Goal: Transaction & Acquisition: Book appointment/travel/reservation

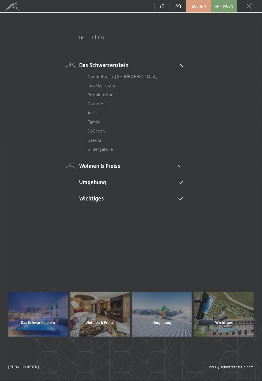
click at [182, 166] on icon at bounding box center [180, 166] width 5 height 3
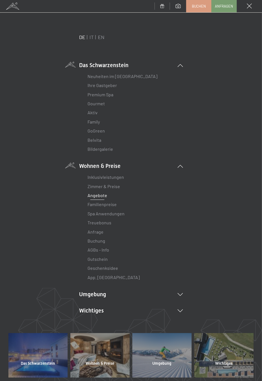
click at [97, 196] on link "Angebote" at bounding box center [98, 195] width 20 height 5
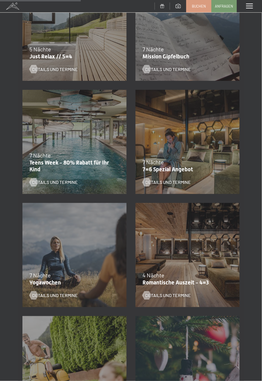
scroll to position [259, 0]
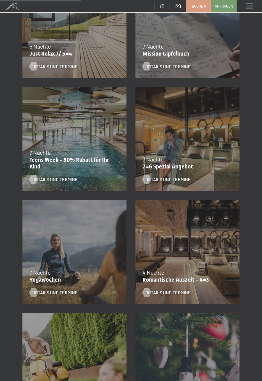
click at [169, 169] on div "Details und Termine" at bounding box center [184, 175] width 83 height 15
click at [166, 186] on div "04.10.–26.10.2025 01.11.–21.12.2025 10.01.–01.02.2026 07.03.–29.03.2026 16.05.–…" at bounding box center [187, 139] width 113 height 113
click at [172, 179] on span "Details und Termine" at bounding box center [173, 180] width 45 height 6
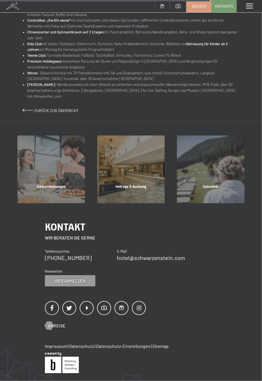
scroll to position [333, 0]
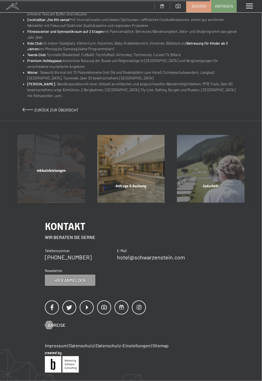
click at [51, 187] on div "Inklusivleistungen" at bounding box center [51, 177] width 80 height 19
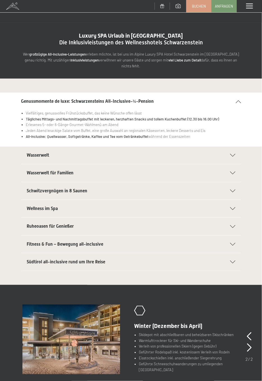
click at [232, 189] on icon at bounding box center [232, 190] width 5 height 3
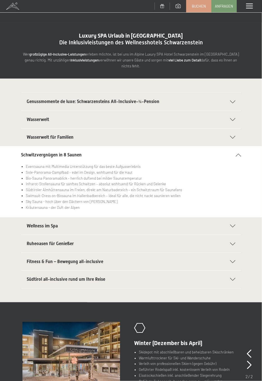
click at [239, 154] on icon at bounding box center [238, 155] width 5 height 3
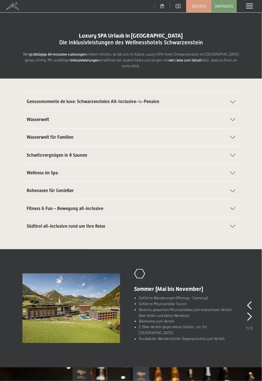
click at [232, 225] on icon at bounding box center [232, 226] width 5 height 3
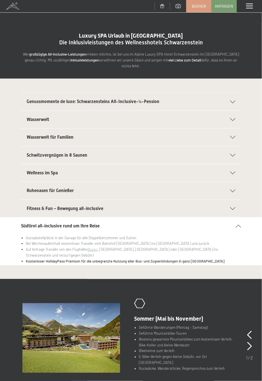
click at [238, 225] on icon at bounding box center [238, 226] width 5 height 3
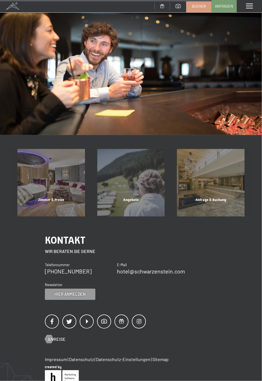
scroll to position [374, 0]
